Goal: Information Seeking & Learning: Learn about a topic

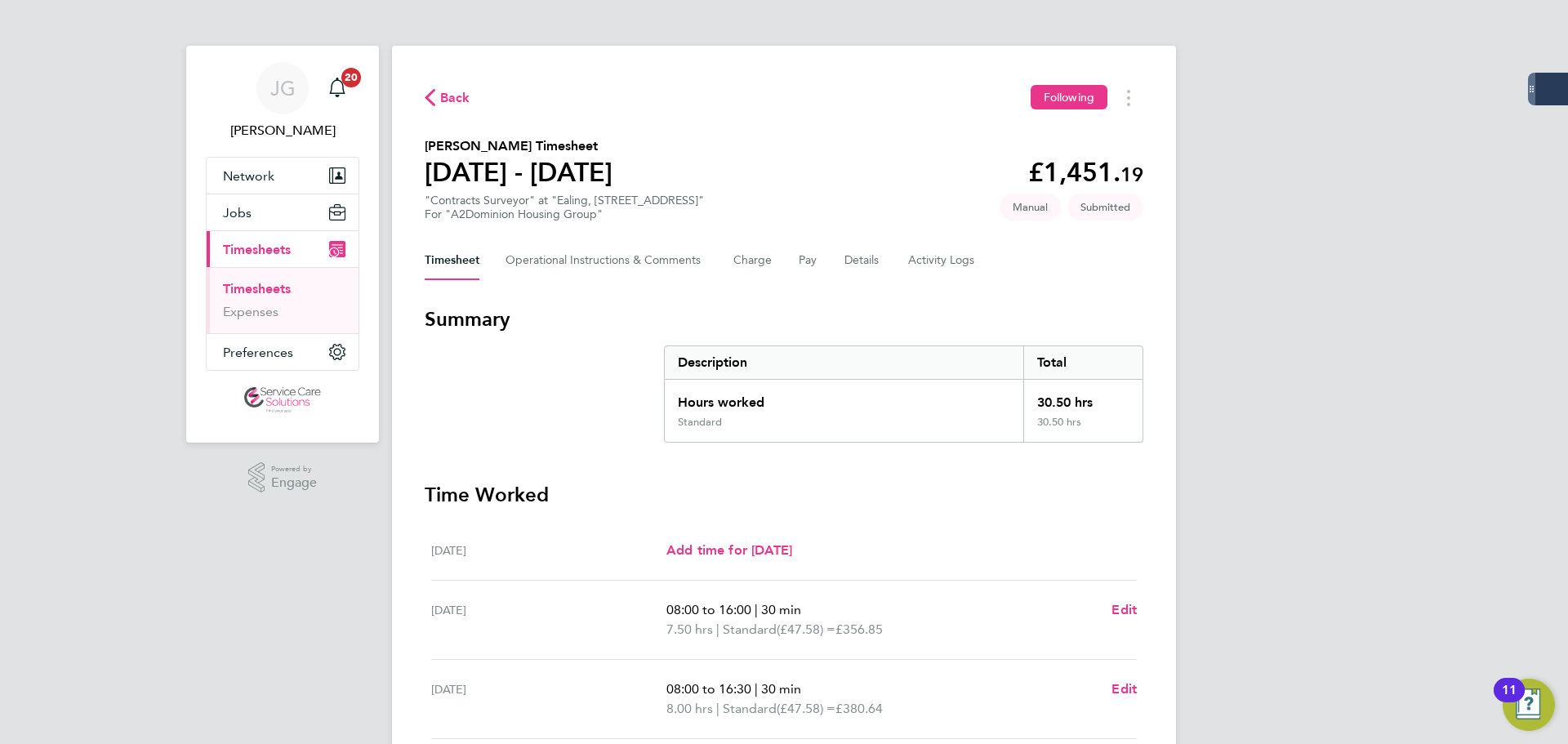
drag, startPoint x: 284, startPoint y: 286, endPoint x: 832, endPoint y: 2, distance: 617.2
click at [284, 286] on link "Timesheets" at bounding box center [256, 288] width 68 height 16
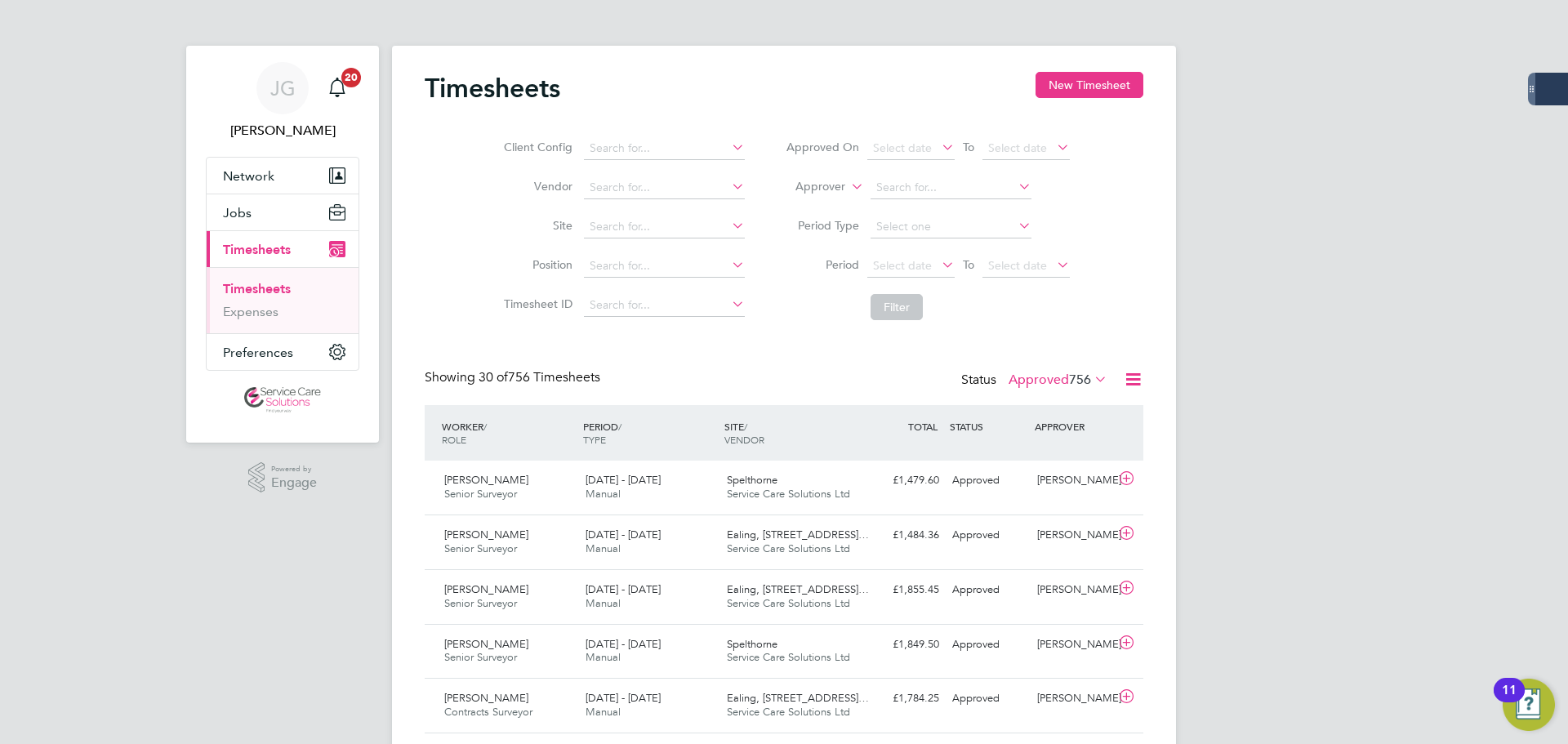
scroll to position [41, 143]
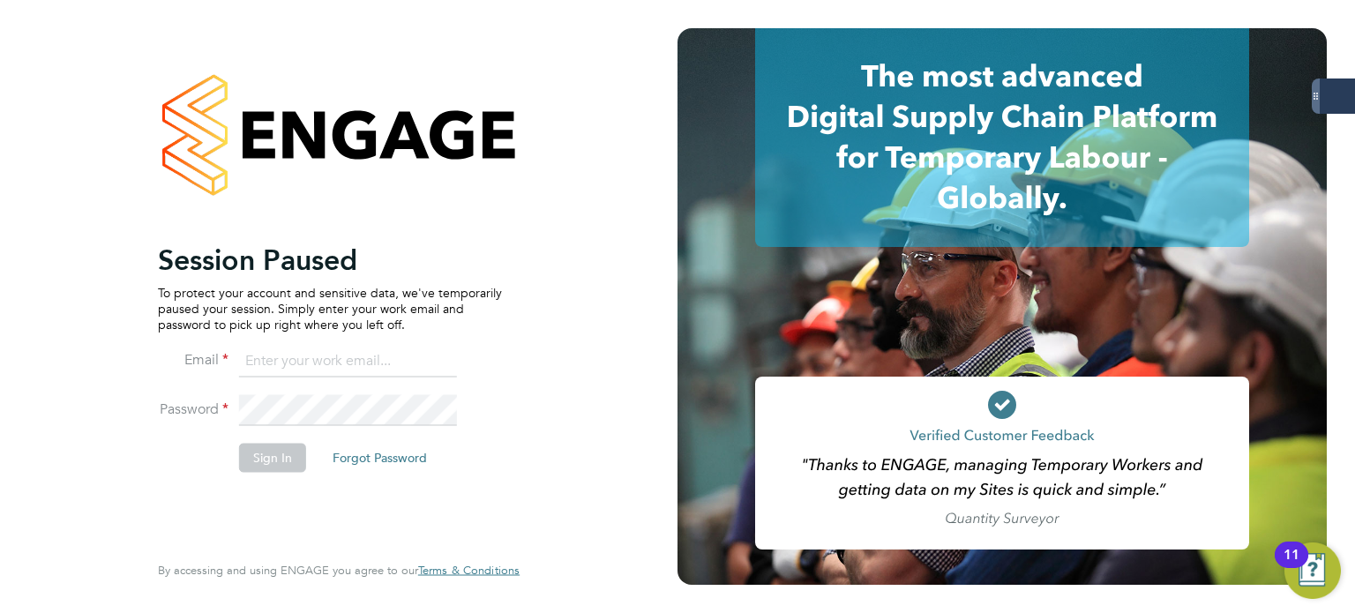
type input "james.glover@servicecare.org.uk"
click at [296, 456] on button "Sign In" at bounding box center [272, 458] width 67 height 28
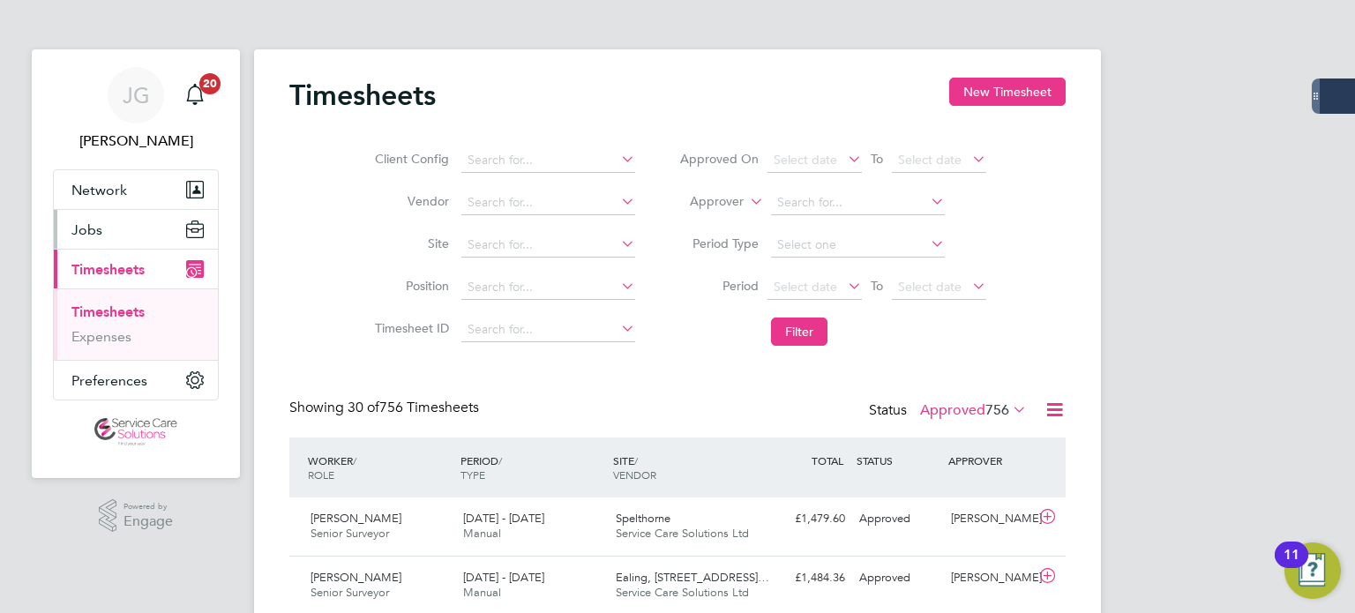
click at [98, 228] on span "Jobs" at bounding box center [86, 229] width 31 height 17
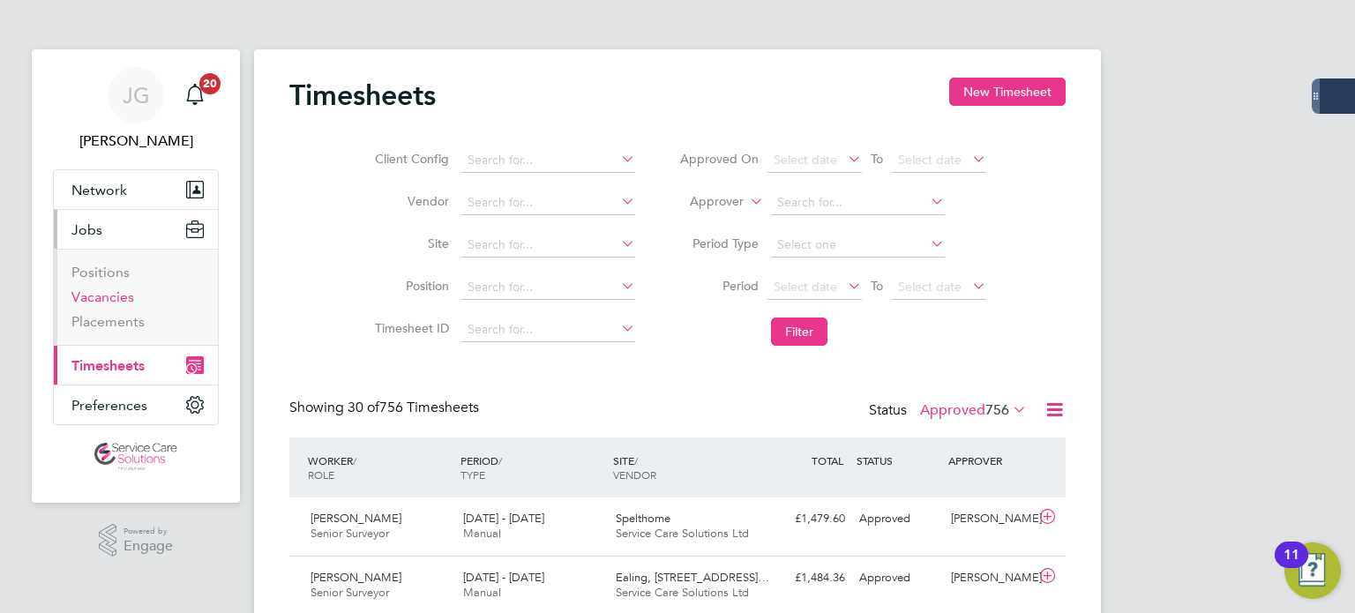
click at [92, 295] on link "Vacancies" at bounding box center [102, 296] width 63 height 17
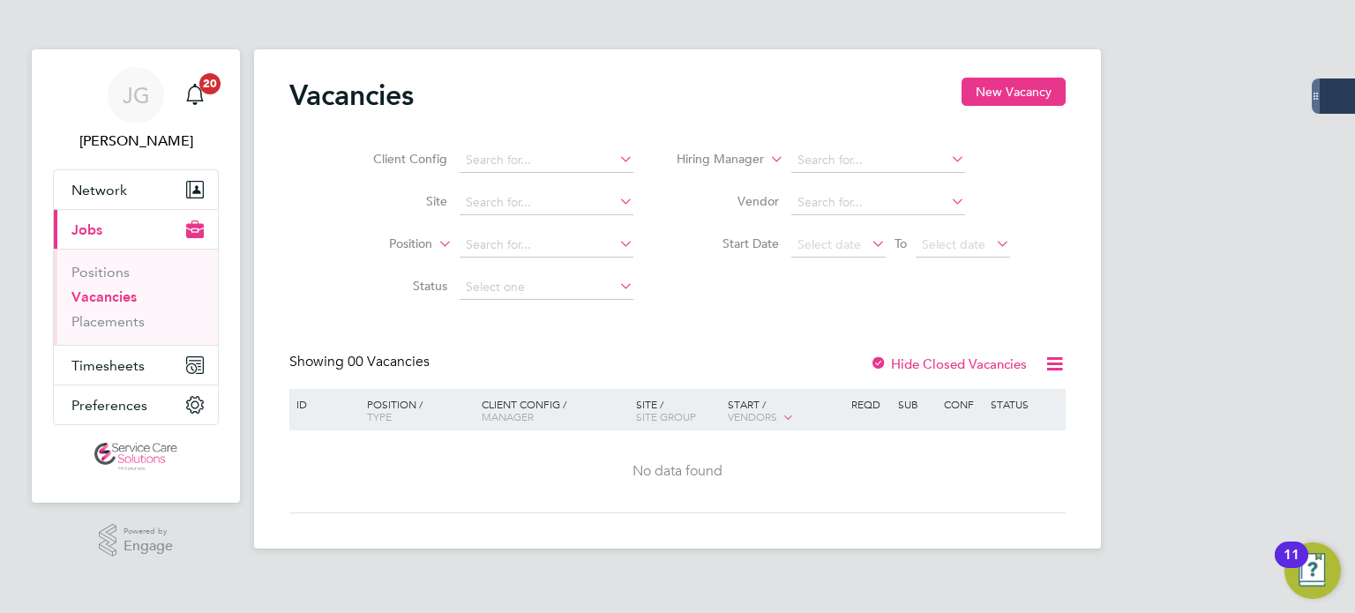
click at [1003, 363] on label "Hide Closed Vacancies" at bounding box center [948, 364] width 157 height 17
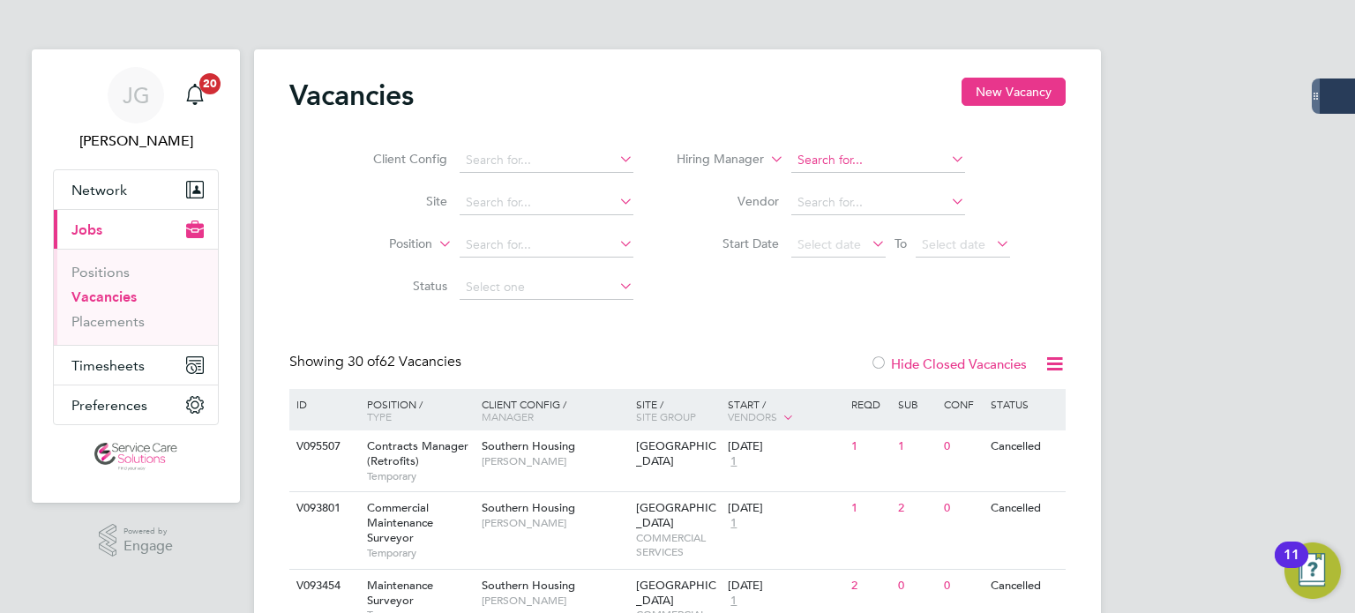
click at [820, 160] on input at bounding box center [878, 160] width 174 height 25
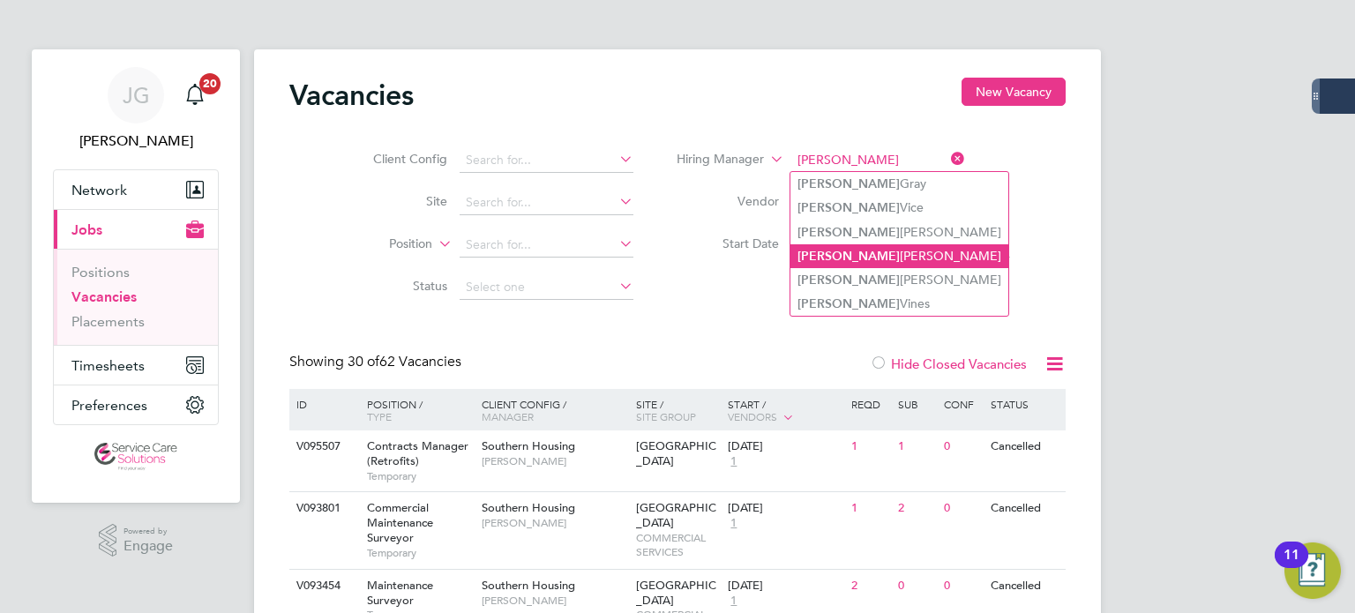
click at [891, 260] on li "Tanya Reddick" at bounding box center [899, 256] width 218 height 24
type input "Tanya Reddick"
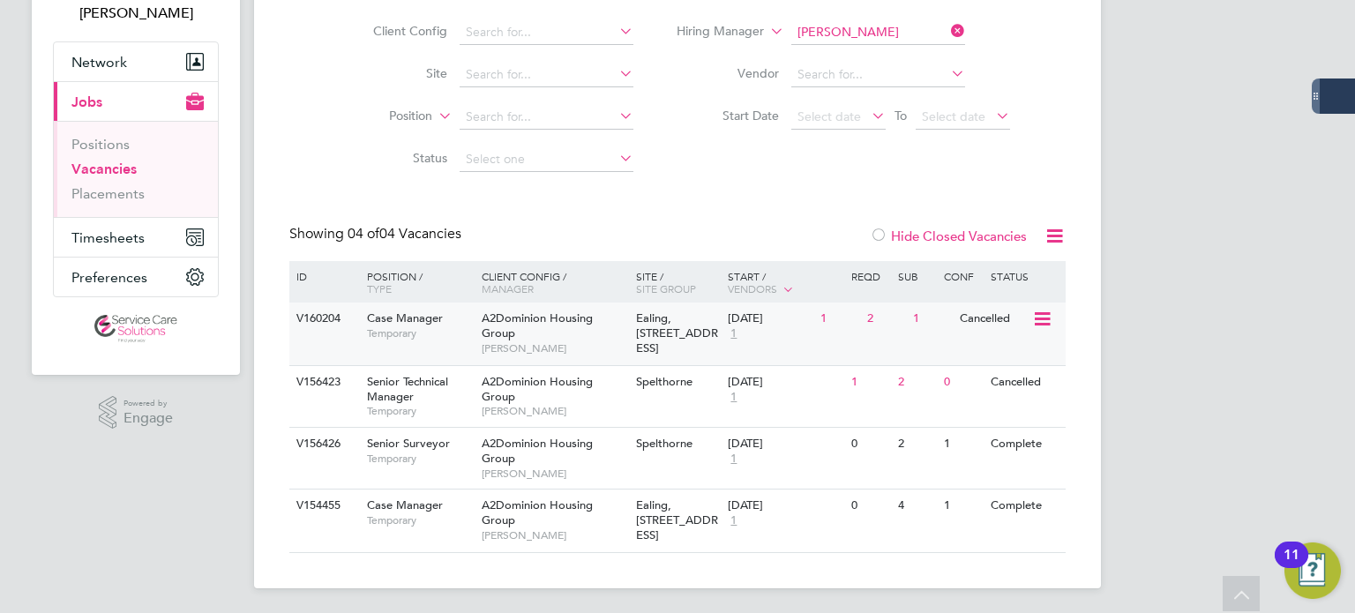
click at [433, 323] on span "Case Manager" at bounding box center [405, 318] width 76 height 15
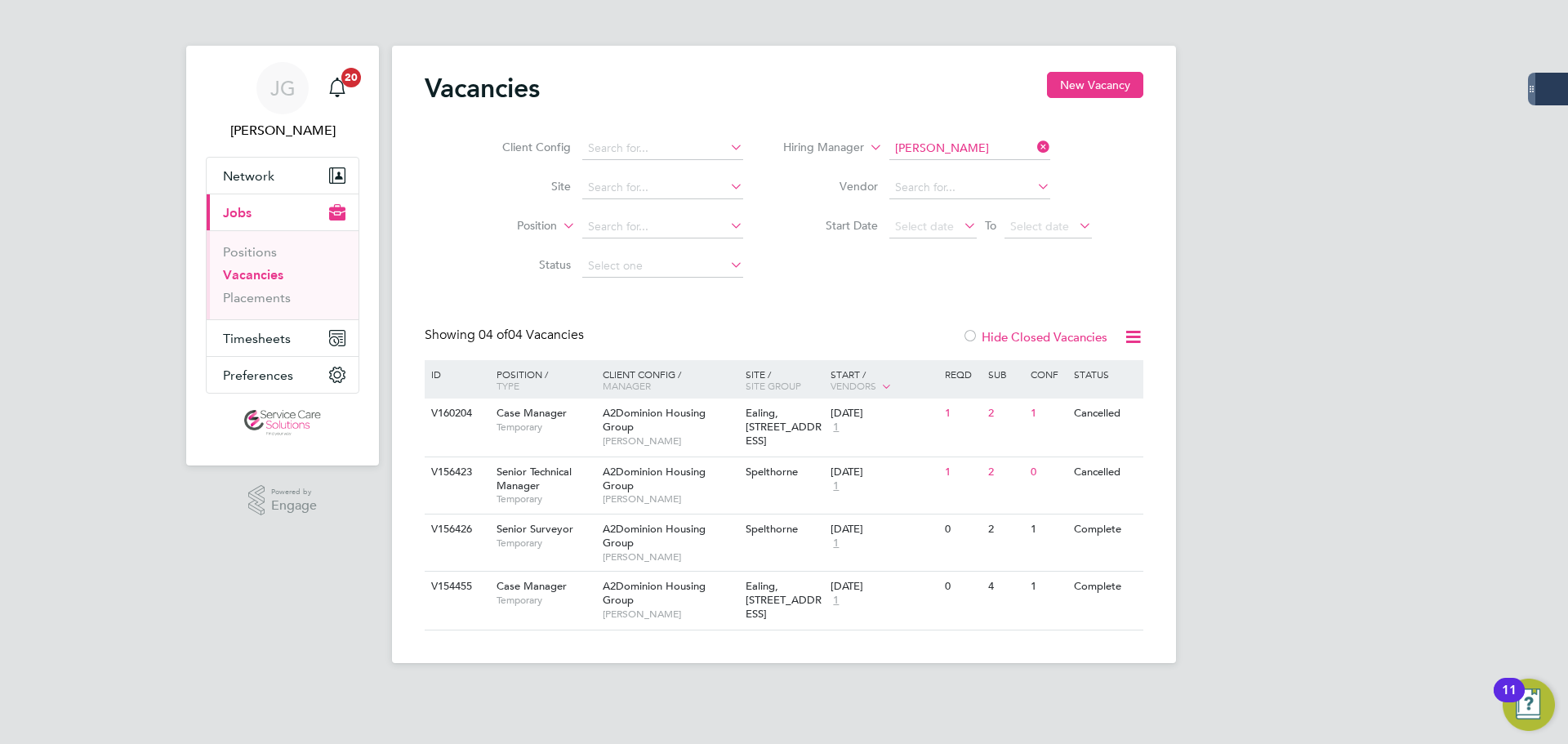
click at [1253, 327] on div "JG James Glover Notifications 20 Applications: Network Businesses Sites Workers…" at bounding box center [784, 344] width 1568 height 689
click at [1253, 94] on div "JG James Glover Notifications 20 Applications: Network Businesses Sites Workers…" at bounding box center [784, 344] width 1568 height 689
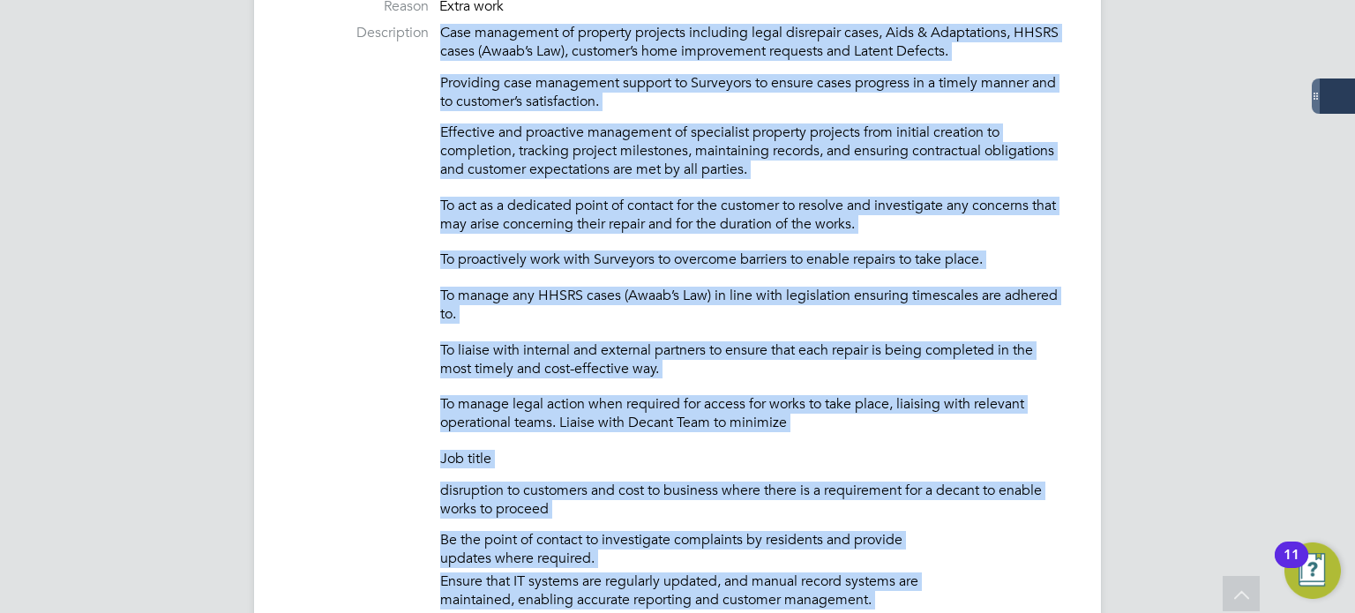
scroll to position [910, 0]
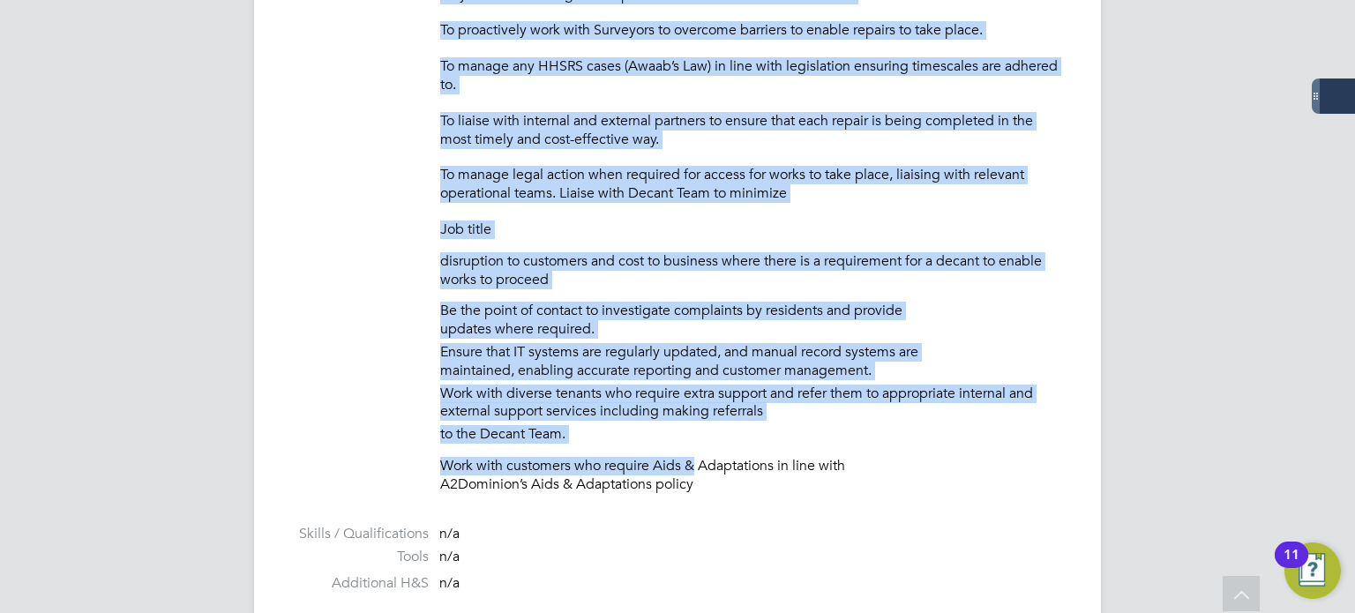
drag, startPoint x: 442, startPoint y: 93, endPoint x: 946, endPoint y: 479, distance: 634.9
click at [946, 479] on div "Case management of property projects including legal disrepair cases, Aids & Ad…" at bounding box center [752, 145] width 625 height 703
copy div "Case management of property projects including legal disrepair cases, Aids & Ad…"
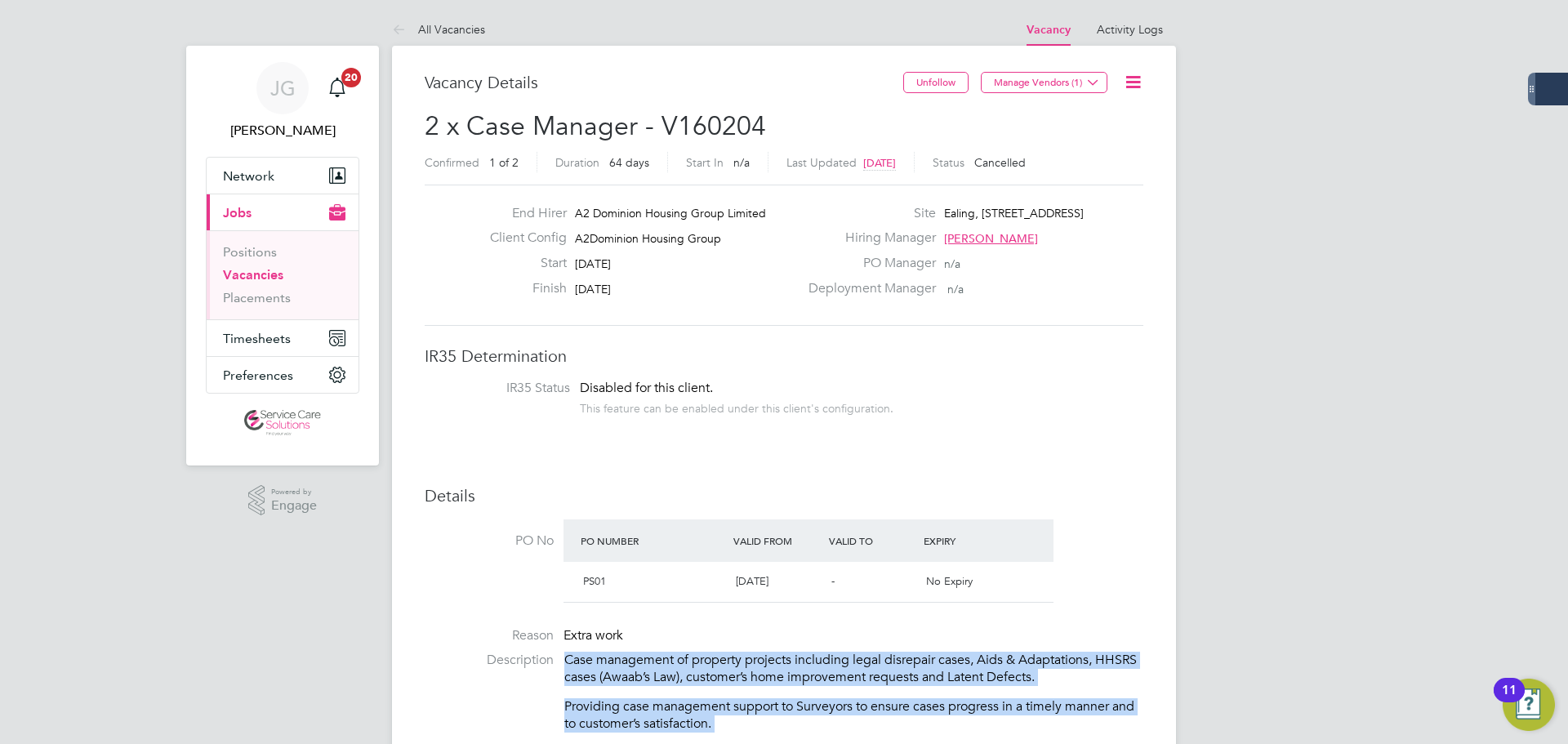
scroll to position [48, 115]
